Goal: Information Seeking & Learning: Learn about a topic

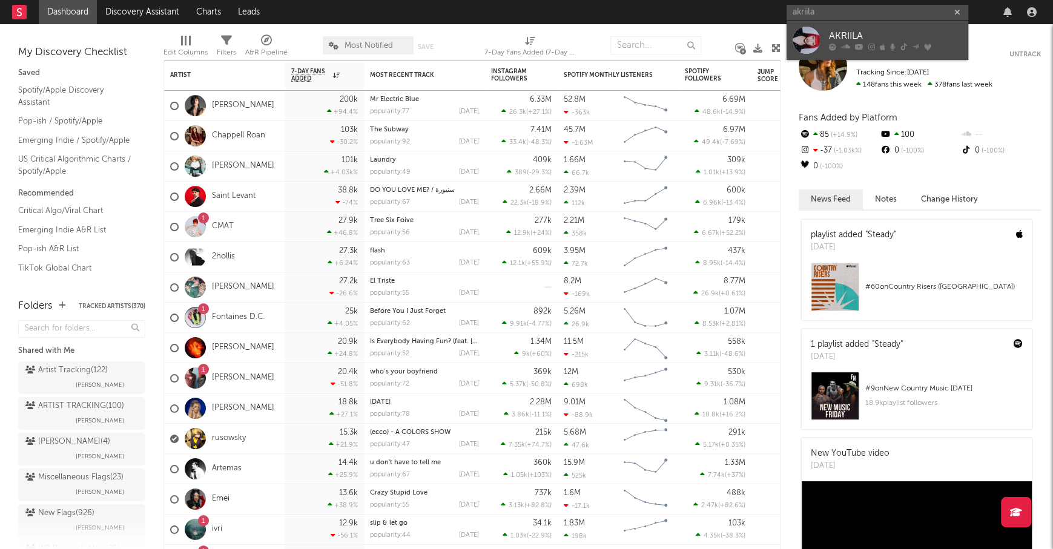
type input "akriila"
click at [868, 28] on link "AKRIILA" at bounding box center [878, 40] width 182 height 39
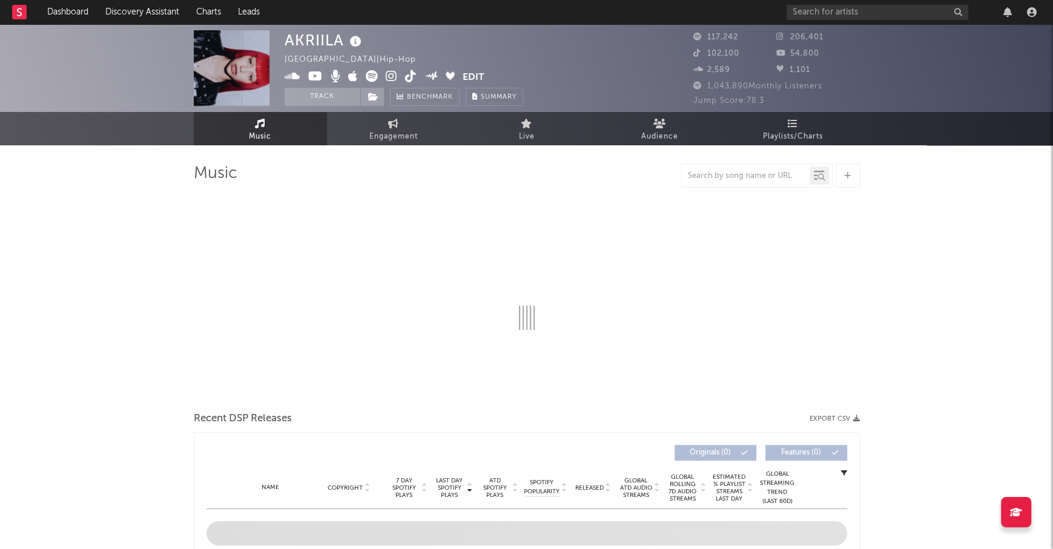
select select "6m"
